Goal: Task Accomplishment & Management: Use online tool/utility

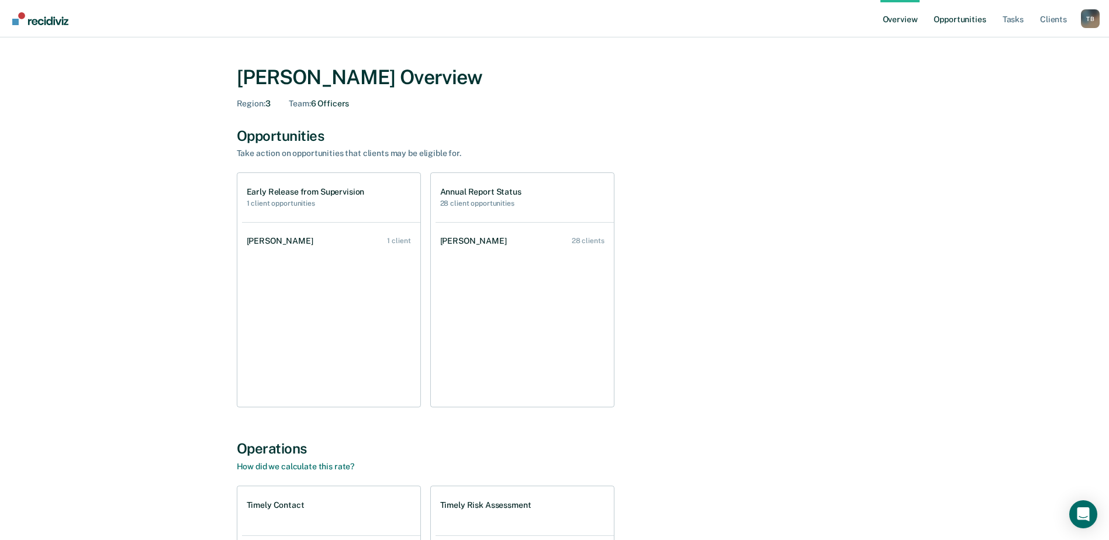
click at [959, 16] on link "Opportunities" at bounding box center [959, 18] width 57 height 37
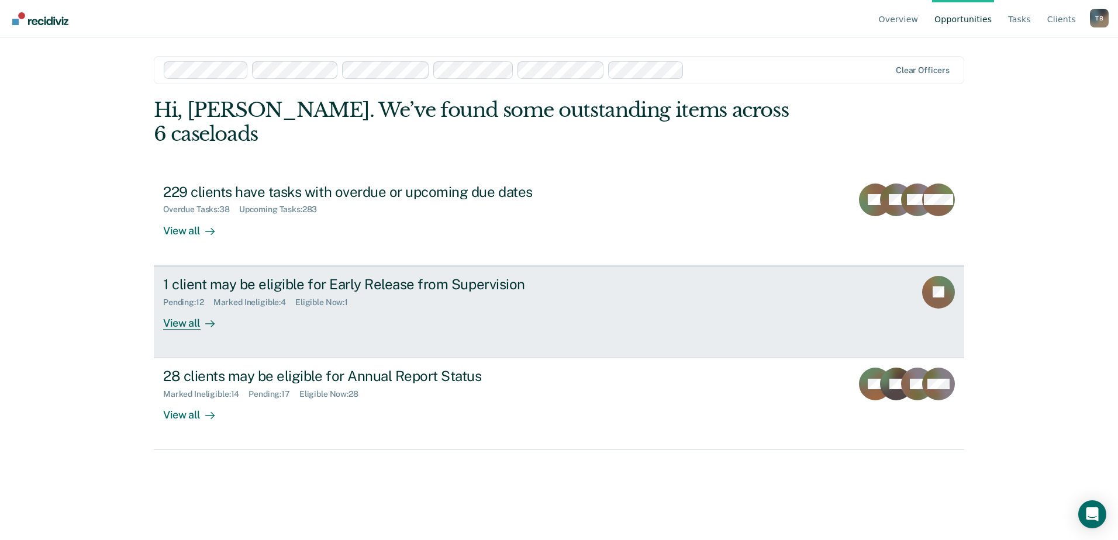
click at [456, 276] on div "1 client may be eligible for Early Release from Supervision" at bounding box center [368, 284] width 410 height 17
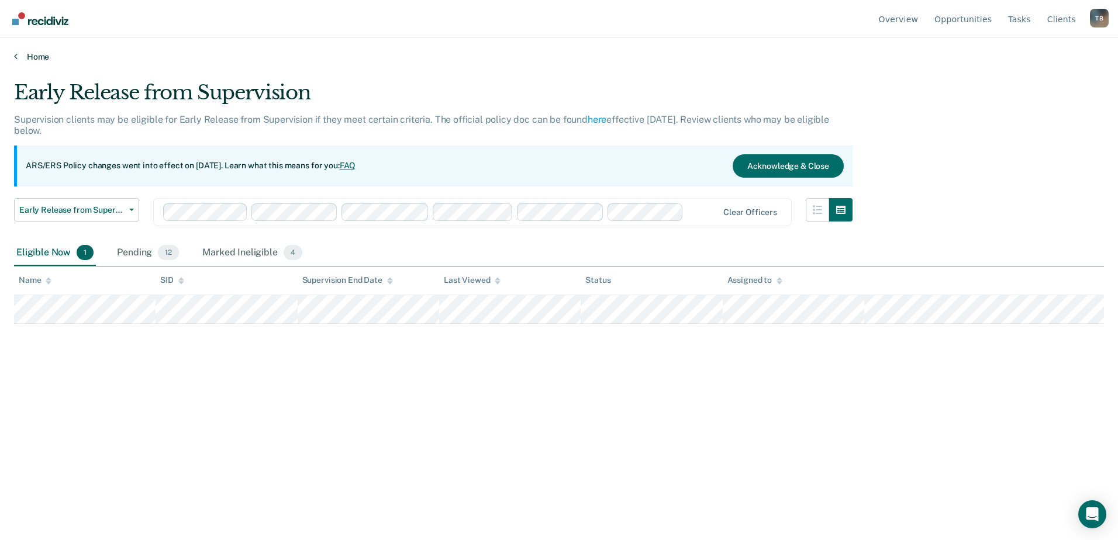
click at [18, 57] on link "Home" at bounding box center [559, 56] width 1090 height 11
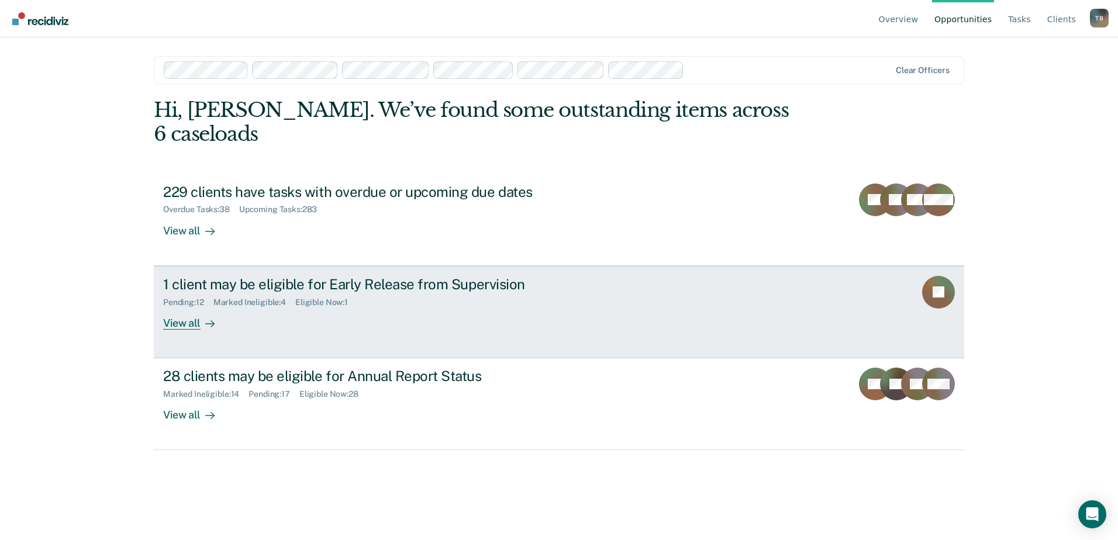
drag, startPoint x: 289, startPoint y: 352, endPoint x: 657, endPoint y: 286, distance: 373.1
click at [657, 286] on link "1 client may be eligible for Early Release from Supervision Pending : 12 Marked…" at bounding box center [559, 312] width 810 height 92
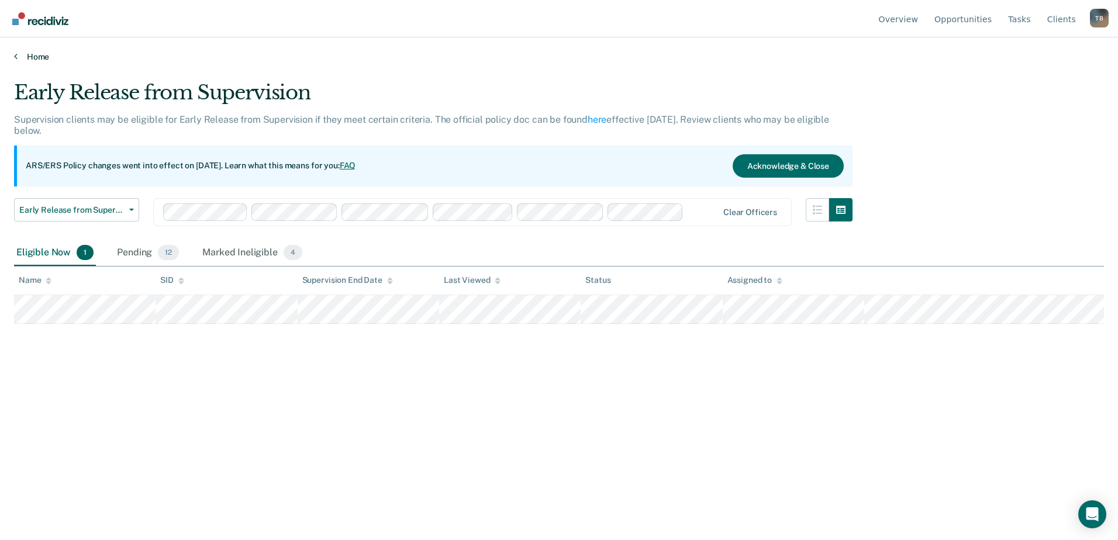
click at [22, 59] on link "Home" at bounding box center [559, 56] width 1090 height 11
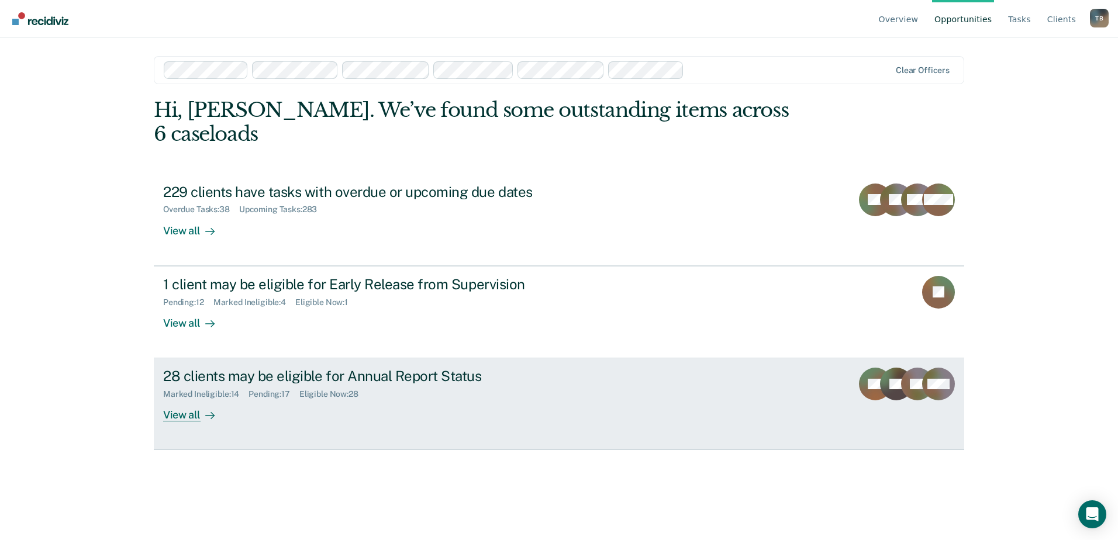
click at [197, 389] on div "Marked Ineligible : 14" at bounding box center [205, 394] width 85 height 10
